Goal: Information Seeking & Learning: Learn about a topic

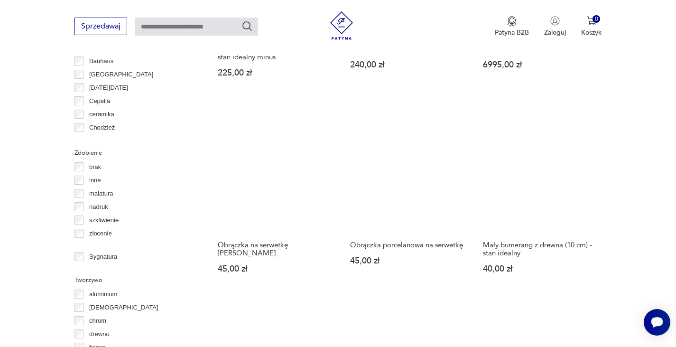
scroll to position [1105, 0]
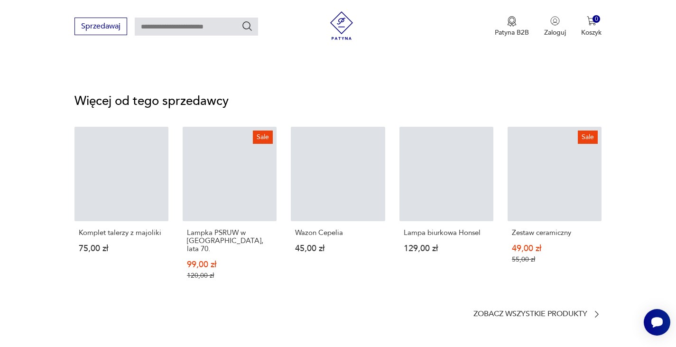
scroll to position [95, 0]
